Goal: Task Accomplishment & Management: Manage account settings

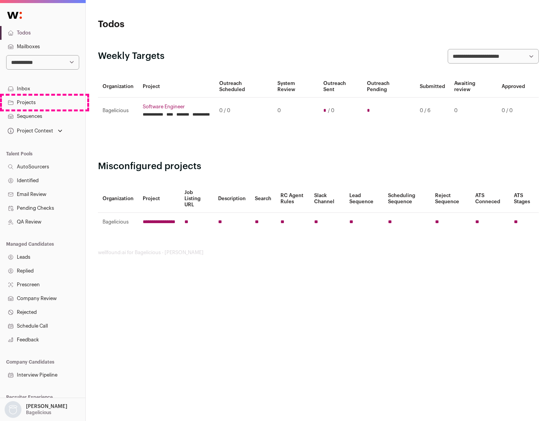
click at [42, 102] on link "Projects" at bounding box center [42, 103] width 85 height 14
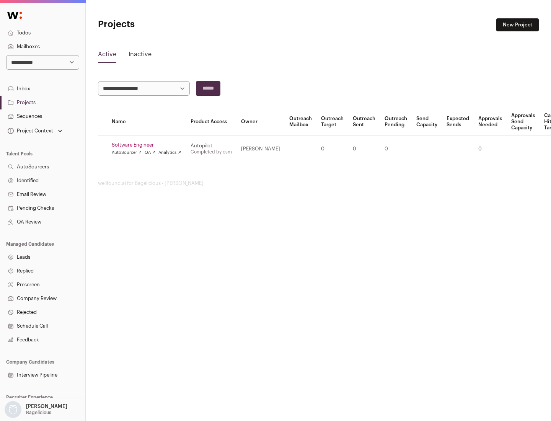
click at [149, 145] on link "Software Engineer" at bounding box center [147, 145] width 70 height 6
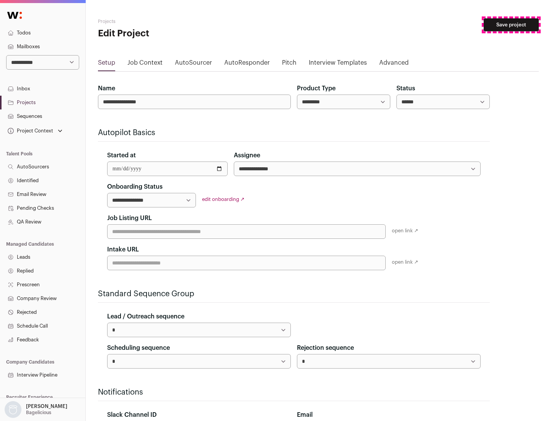
click at [511, 25] on button "Save project" at bounding box center [510, 24] width 55 height 13
